Goal: Task Accomplishment & Management: Manage account settings

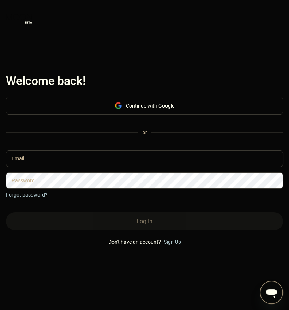
click at [182, 164] on input "text" at bounding box center [145, 159] width 278 height 16
click at [137, 158] on input "text" at bounding box center [145, 159] width 278 height 16
click at [138, 158] on input "text" at bounding box center [145, 159] width 278 height 16
click at [289, 202] on div at bounding box center [289, 155] width 0 height 310
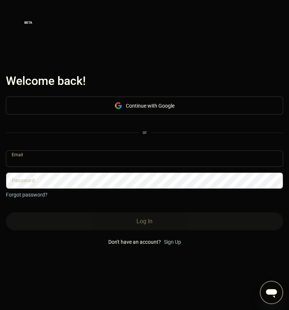
type input "[PERSON_NAME][EMAIL_ADDRESS][DOMAIN_NAME]"
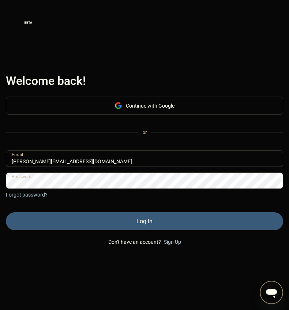
click at [105, 222] on div "Log In" at bounding box center [145, 221] width 278 height 18
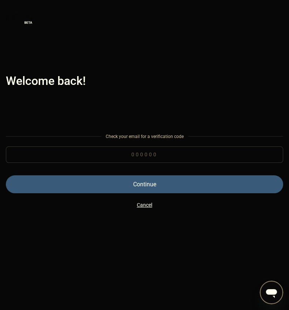
click at [137, 155] on input at bounding box center [145, 155] width 278 height 16
paste input "710839"
type input "710839"
click at [185, 186] on div "Continue" at bounding box center [145, 184] width 278 height 18
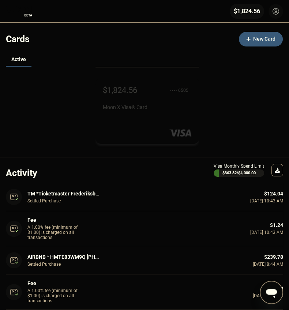
click at [177, 110] on div "Moon X Visa® Card" at bounding box center [147, 107] width 89 height 6
